Goal: Transaction & Acquisition: Purchase product/service

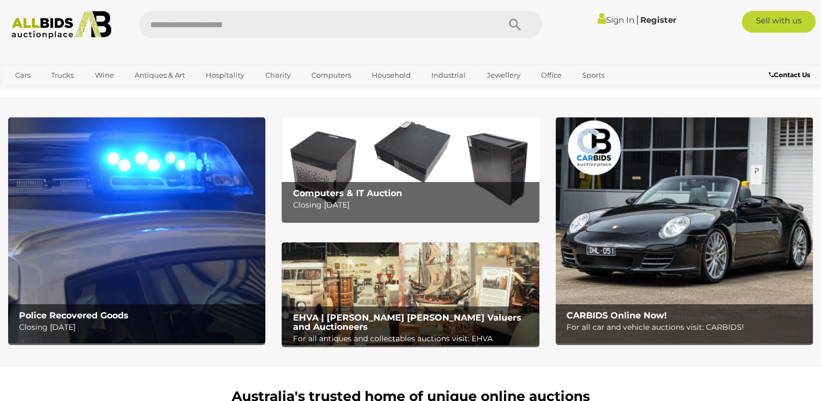
click at [294, 20] on input "text" at bounding box center [314, 24] width 349 height 27
type input "*******"
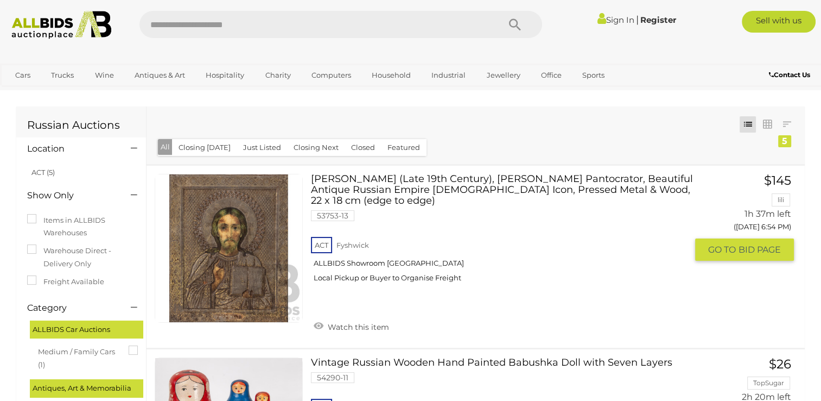
click at [278, 234] on link at bounding box center [229, 248] width 148 height 148
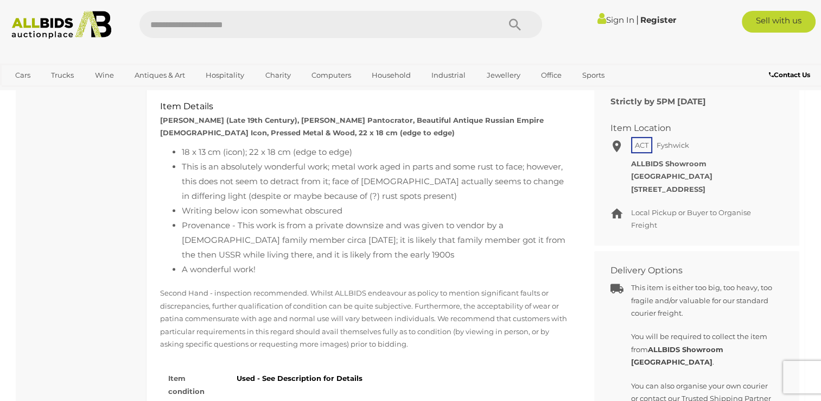
scroll to position [271, 0]
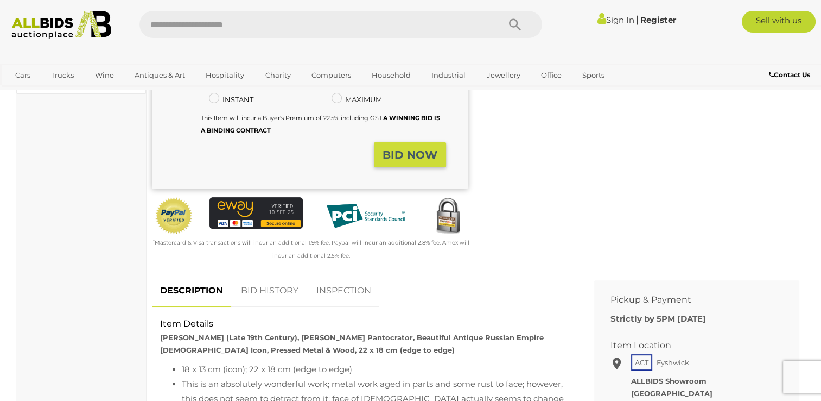
click at [288, 286] on link "BID HISTORY" at bounding box center [270, 291] width 74 height 32
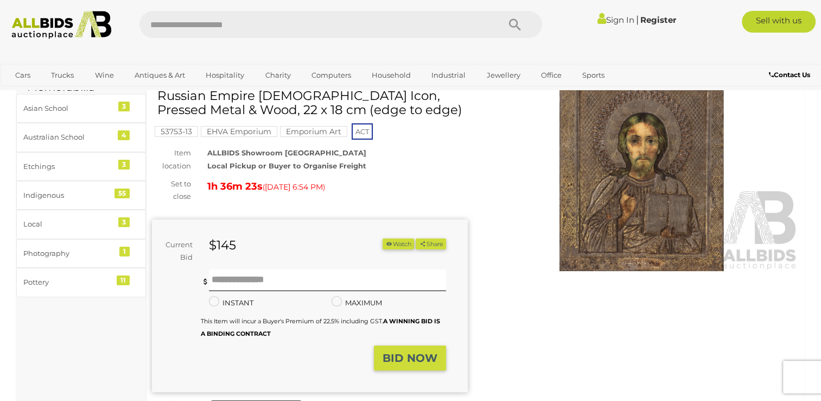
scroll to position [0, 0]
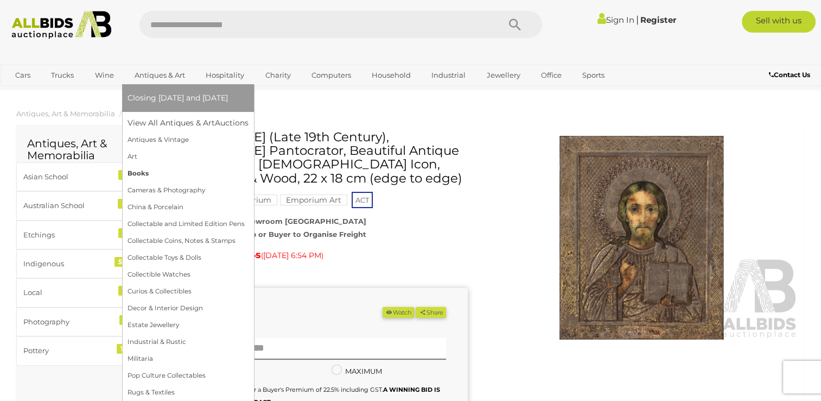
click at [151, 170] on link "Books" at bounding box center [188, 173] width 121 height 17
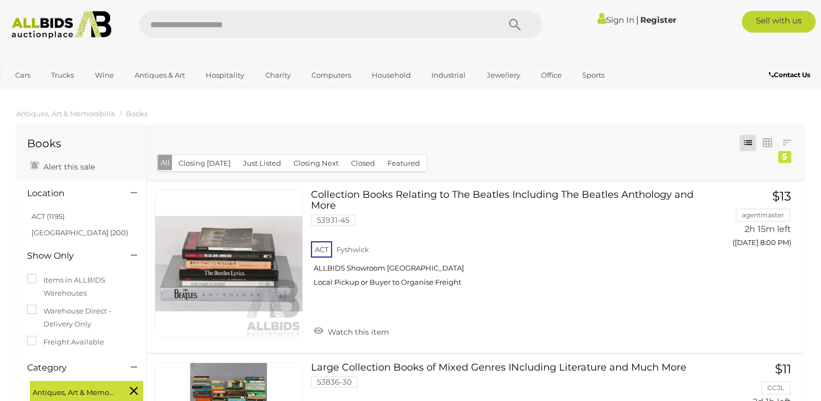
click at [269, 28] on input "text" at bounding box center [314, 24] width 349 height 27
type input "*******"
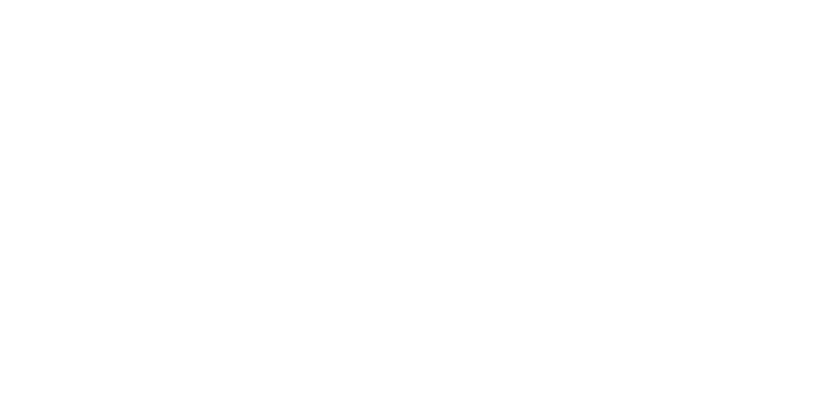
scroll to position [109, 0]
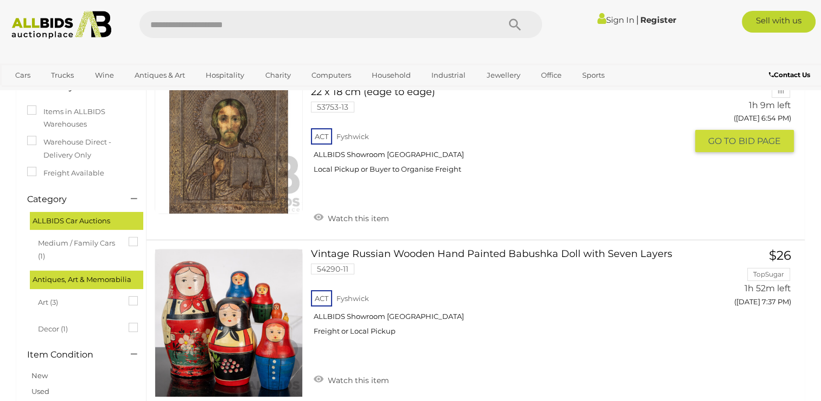
click at [245, 140] on link at bounding box center [229, 139] width 148 height 148
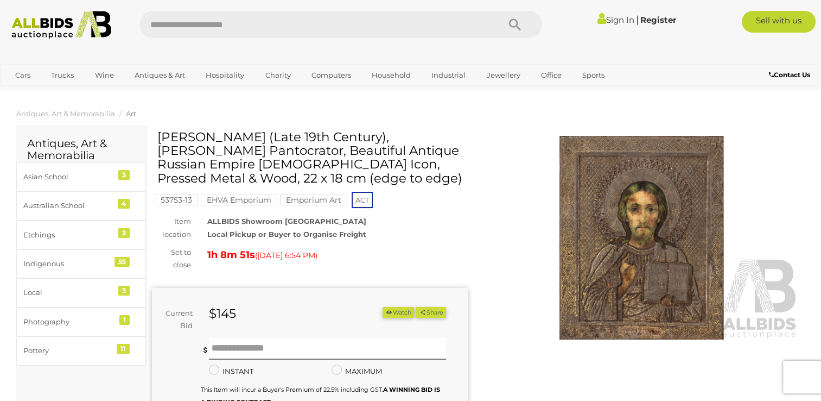
click at [630, 244] on img at bounding box center [642, 238] width 316 height 204
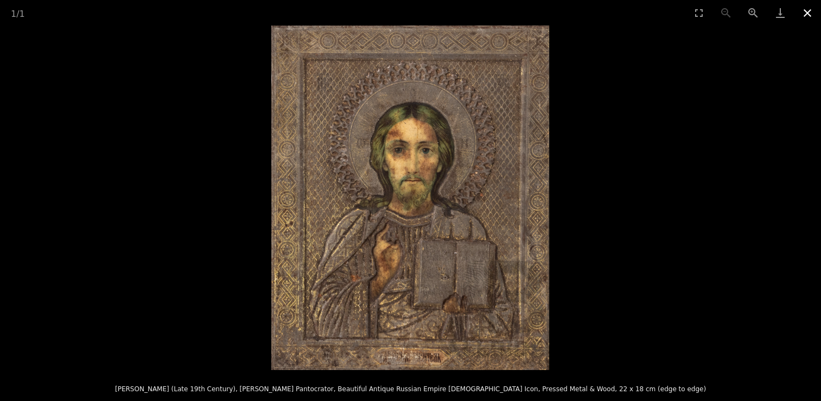
click at [808, 12] on button "Close gallery" at bounding box center [807, 13] width 27 height 26
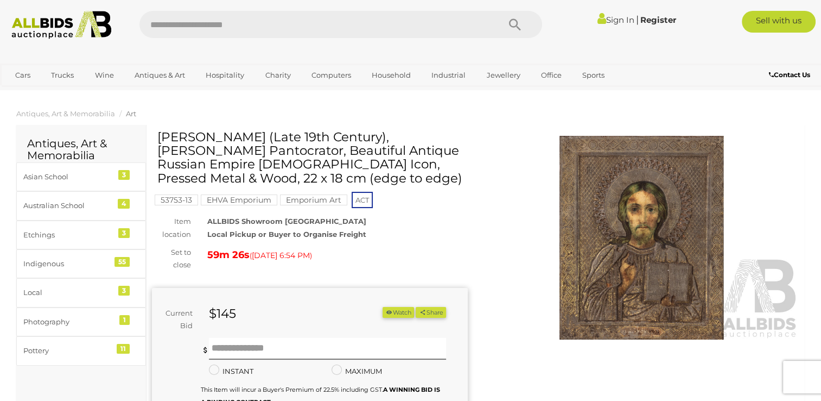
drag, startPoint x: 303, startPoint y: 195, endPoint x: 311, endPoint y: 197, distance: 7.7
click at [303, 195] on mark "Emporium Art" at bounding box center [313, 199] width 67 height 11
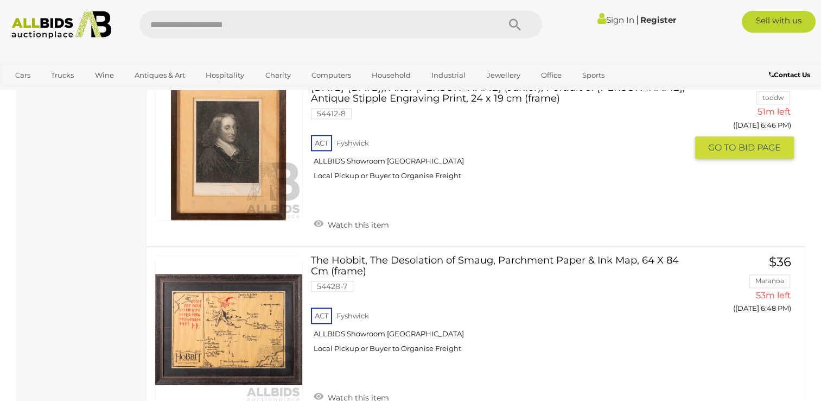
scroll to position [1367, 0]
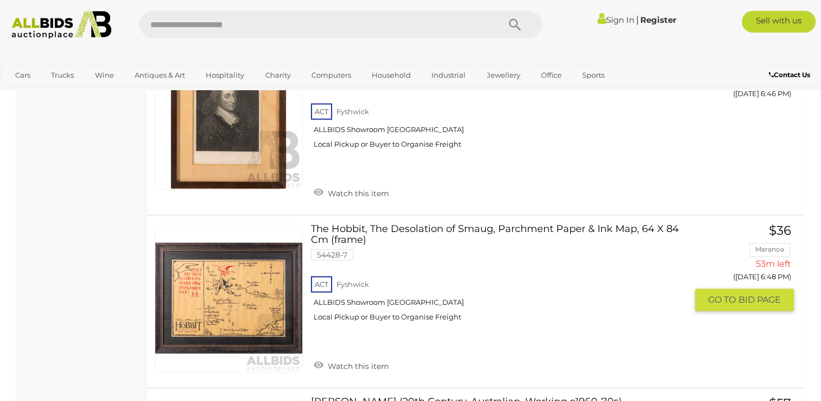
click at [266, 258] on link at bounding box center [229, 298] width 148 height 148
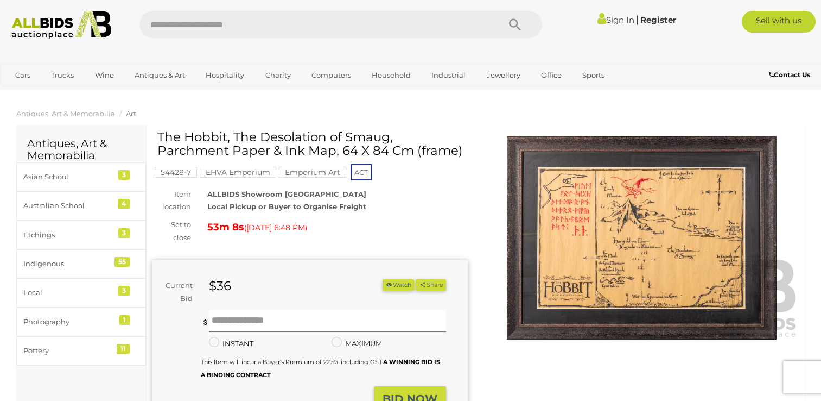
click at [572, 259] on img at bounding box center [642, 238] width 316 height 204
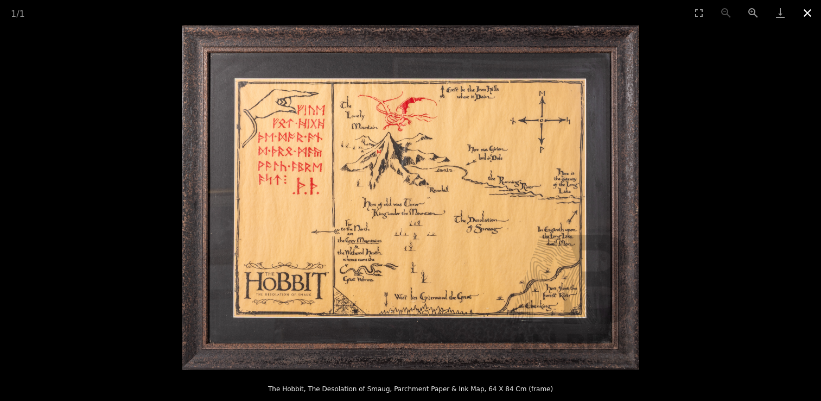
click at [801, 14] on button "Close gallery" at bounding box center [807, 13] width 27 height 26
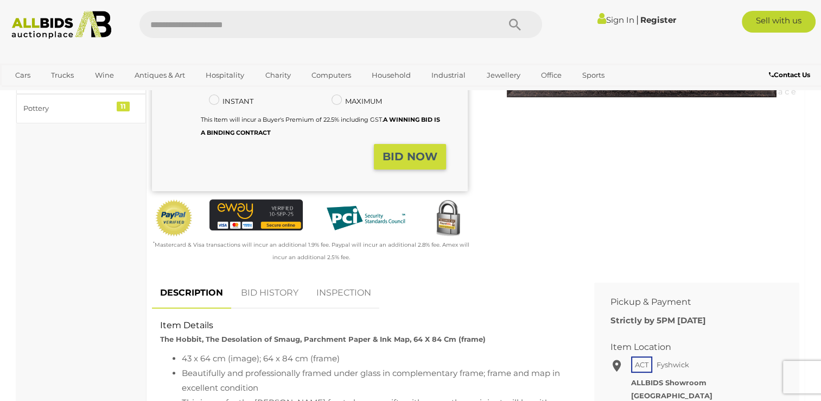
scroll to position [326, 0]
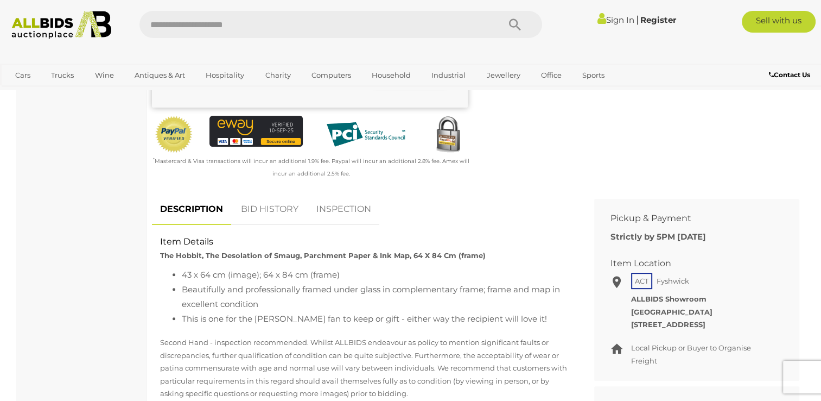
click at [283, 214] on link "BID HISTORY" at bounding box center [270, 209] width 74 height 32
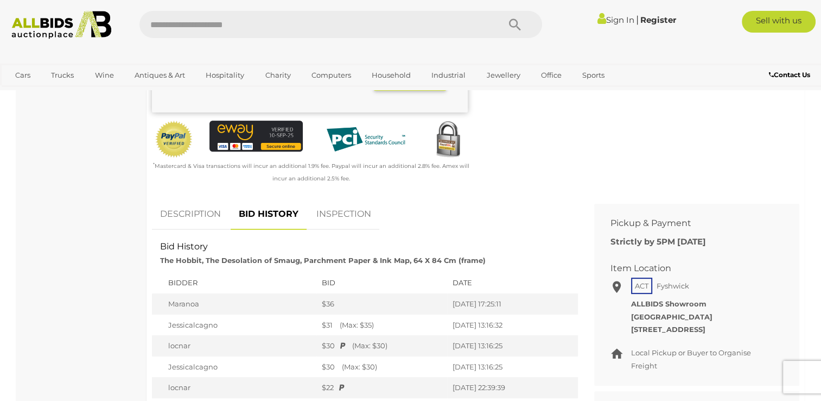
scroll to position [217, 0]
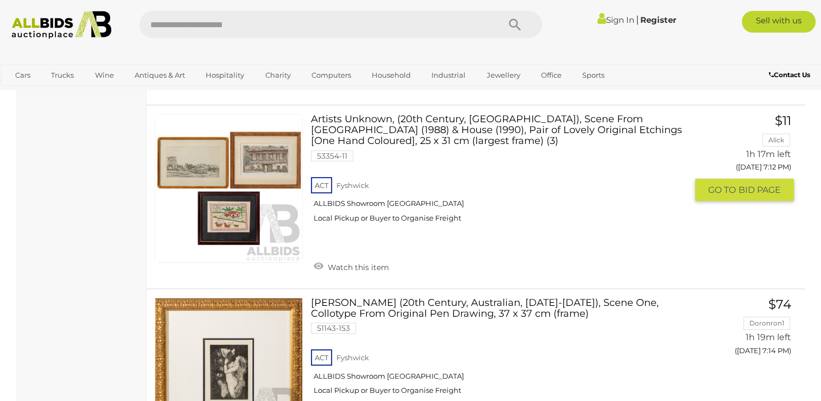
scroll to position [3608, 0]
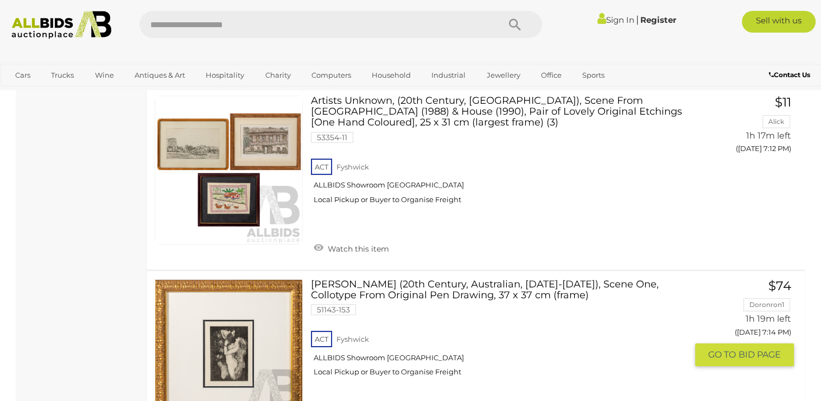
click at [239, 318] on link at bounding box center [229, 353] width 148 height 148
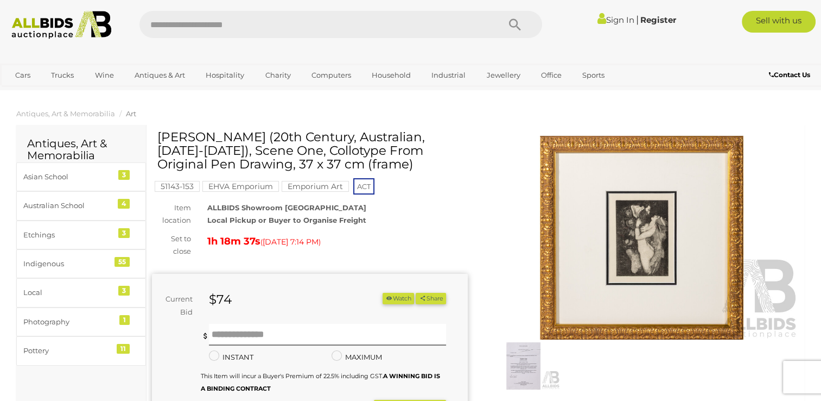
click at [622, 224] on img at bounding box center [642, 238] width 316 height 204
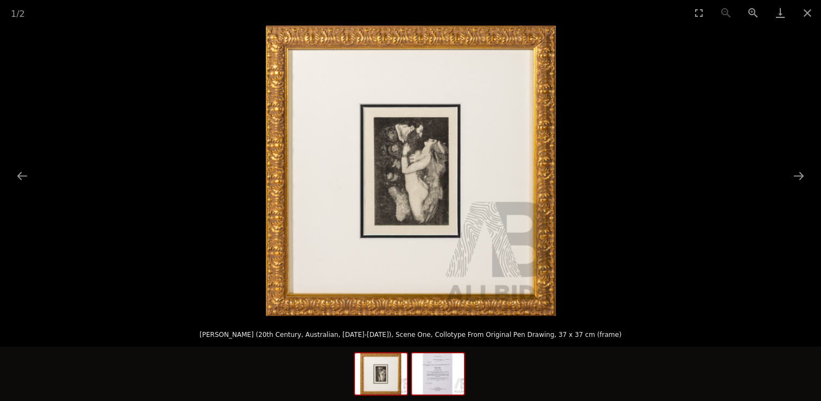
click at [452, 385] on img at bounding box center [438, 373] width 52 height 41
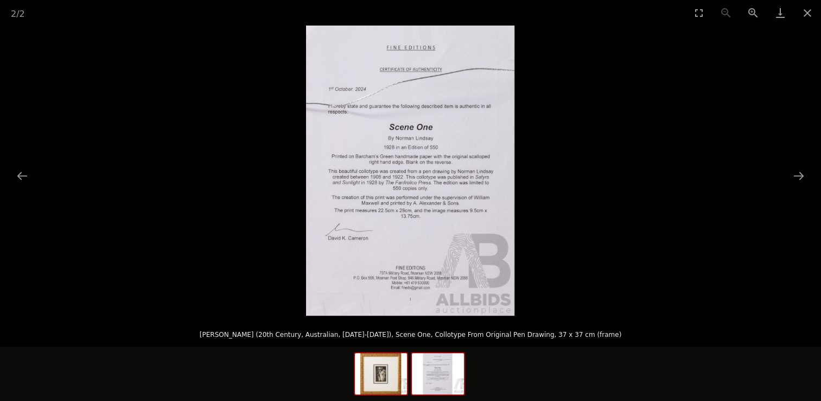
click at [386, 385] on img at bounding box center [381, 373] width 52 height 41
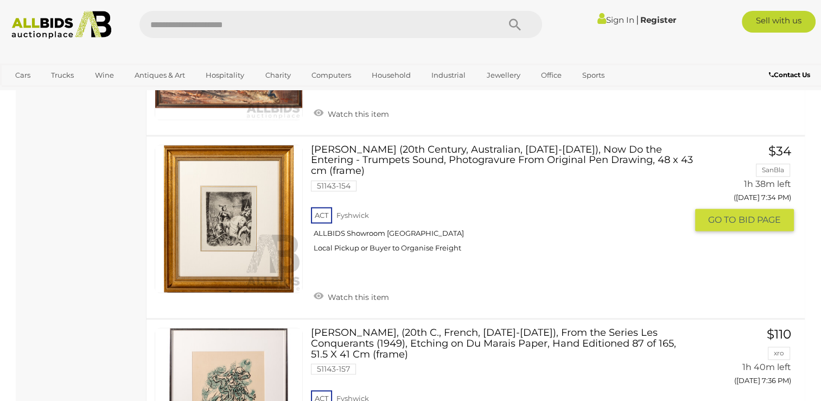
scroll to position [5456, 0]
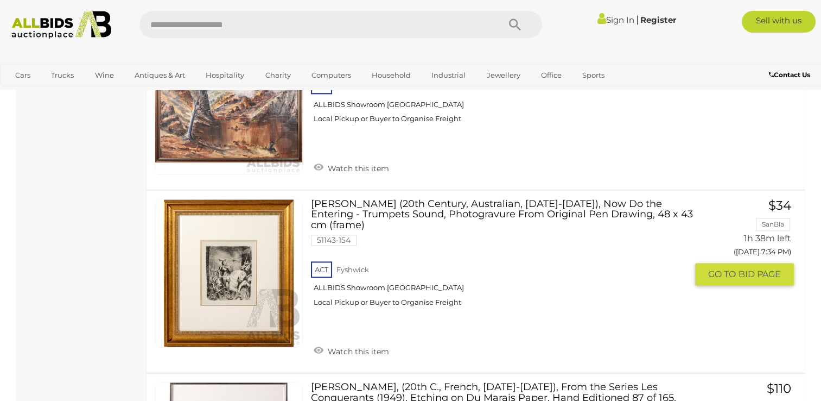
click at [230, 220] on img at bounding box center [228, 272] width 147 height 147
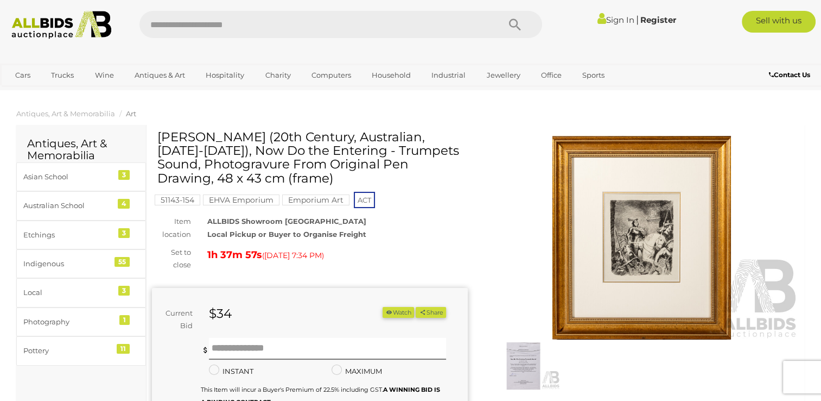
click at [654, 255] on img at bounding box center [642, 238] width 316 height 204
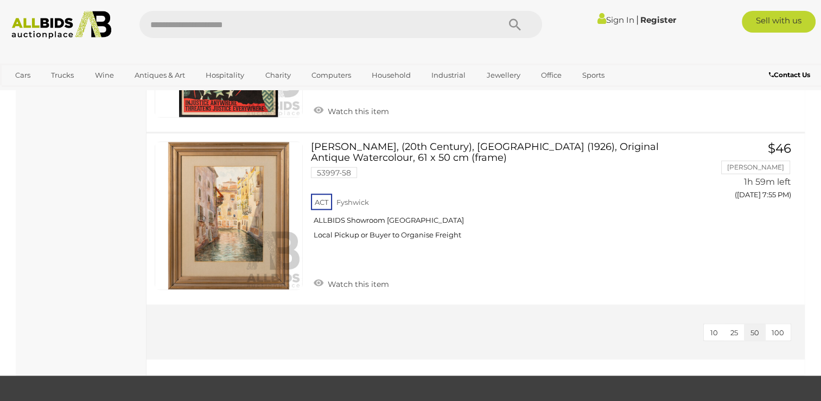
scroll to position [6060, 0]
